Goal: Task Accomplishment & Management: Manage account settings

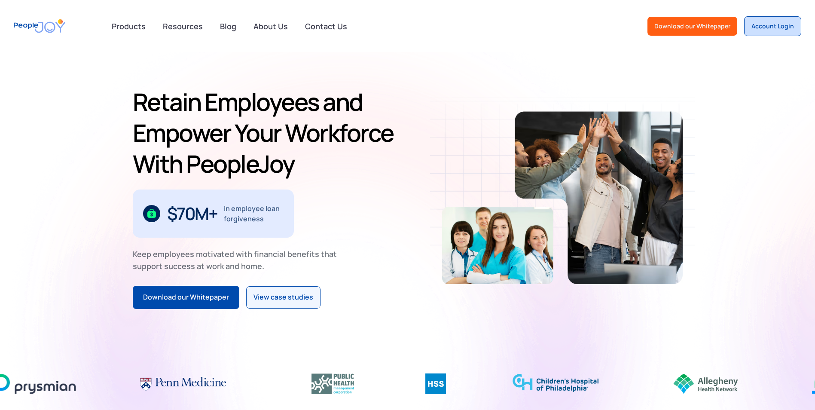
click at [401, 30] on div "Account Login" at bounding box center [773, 26] width 43 height 9
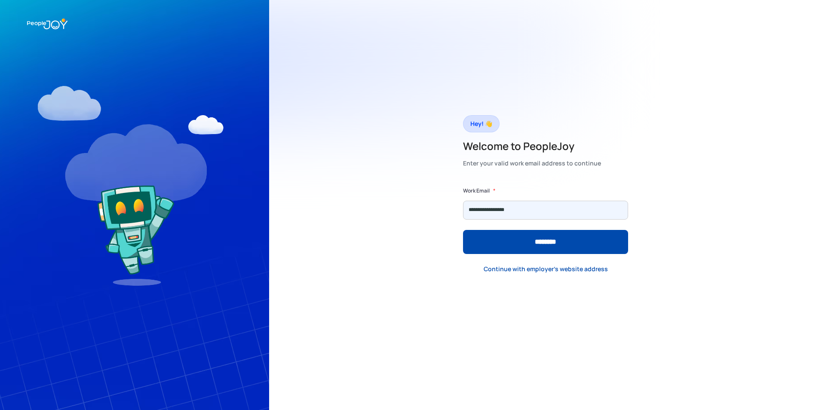
type input "**********"
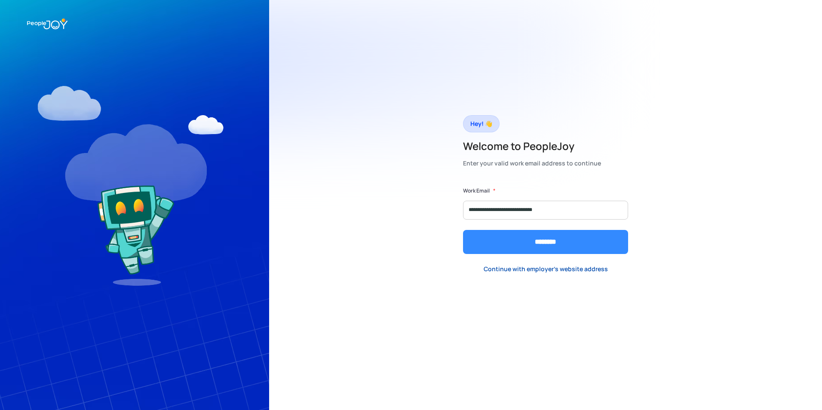
click at [527, 246] on input "********" at bounding box center [545, 242] width 165 height 24
